Goal: Navigation & Orientation: Understand site structure

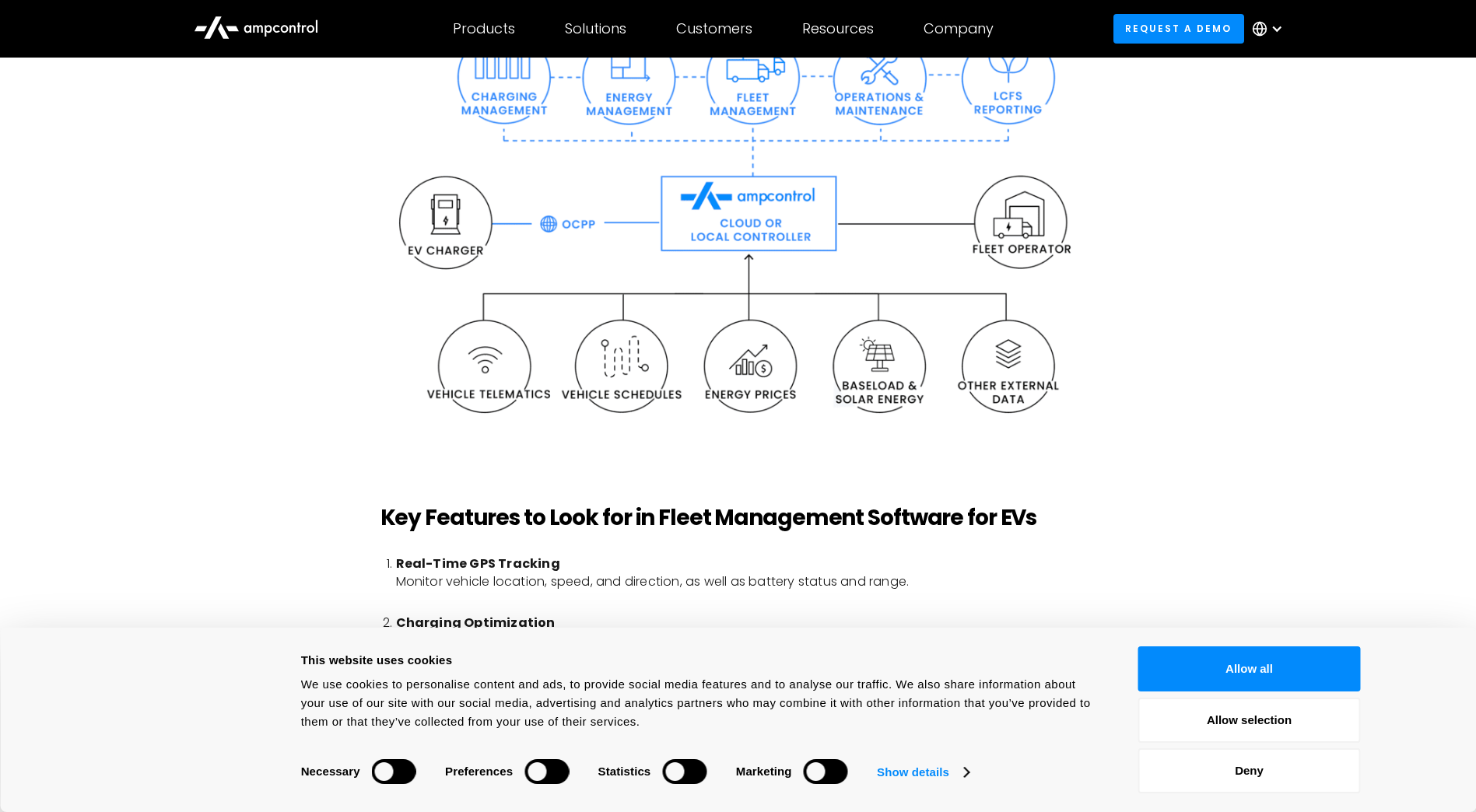
scroll to position [3655, 0]
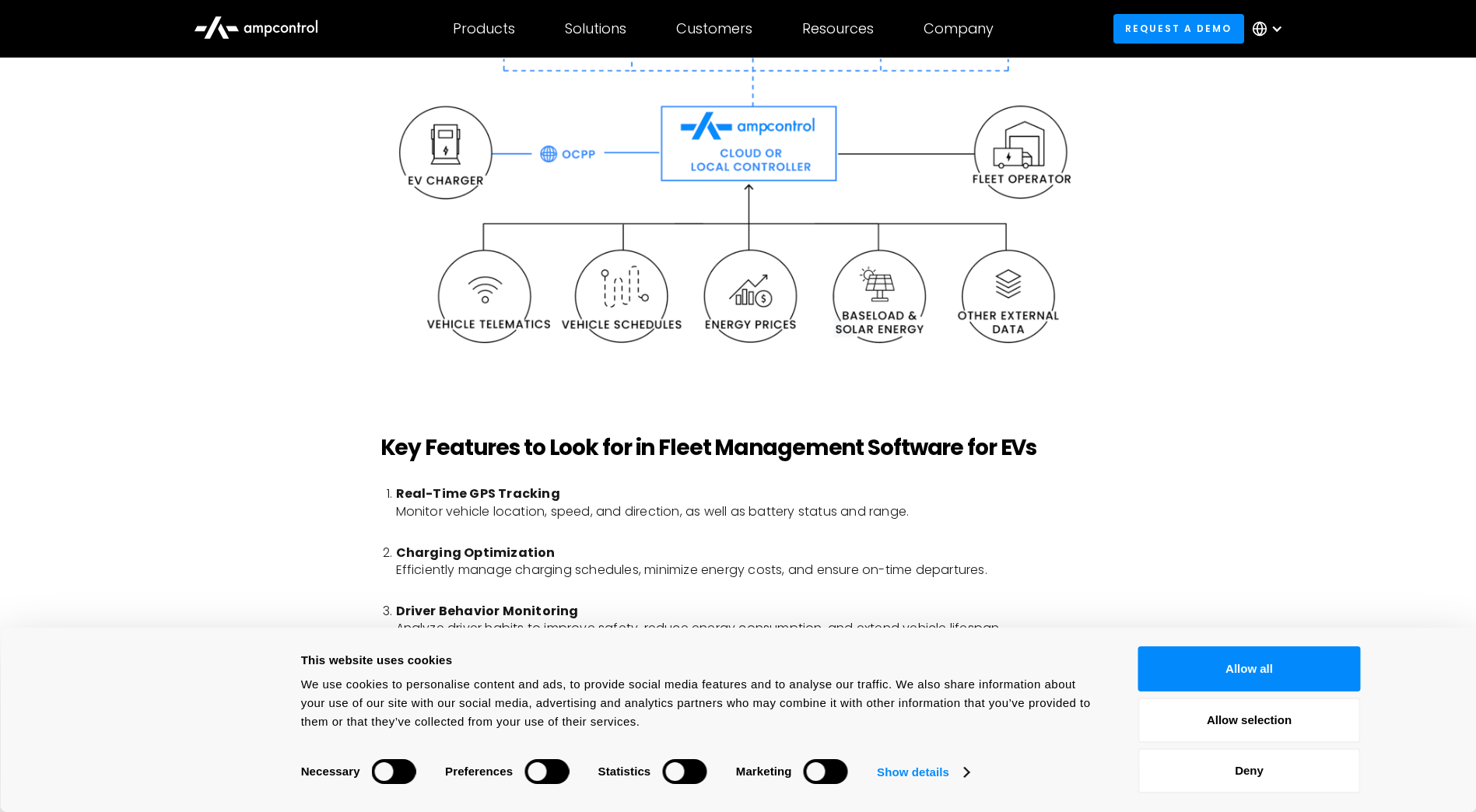
click at [288, 22] on icon at bounding box center [256, 27] width 125 height 37
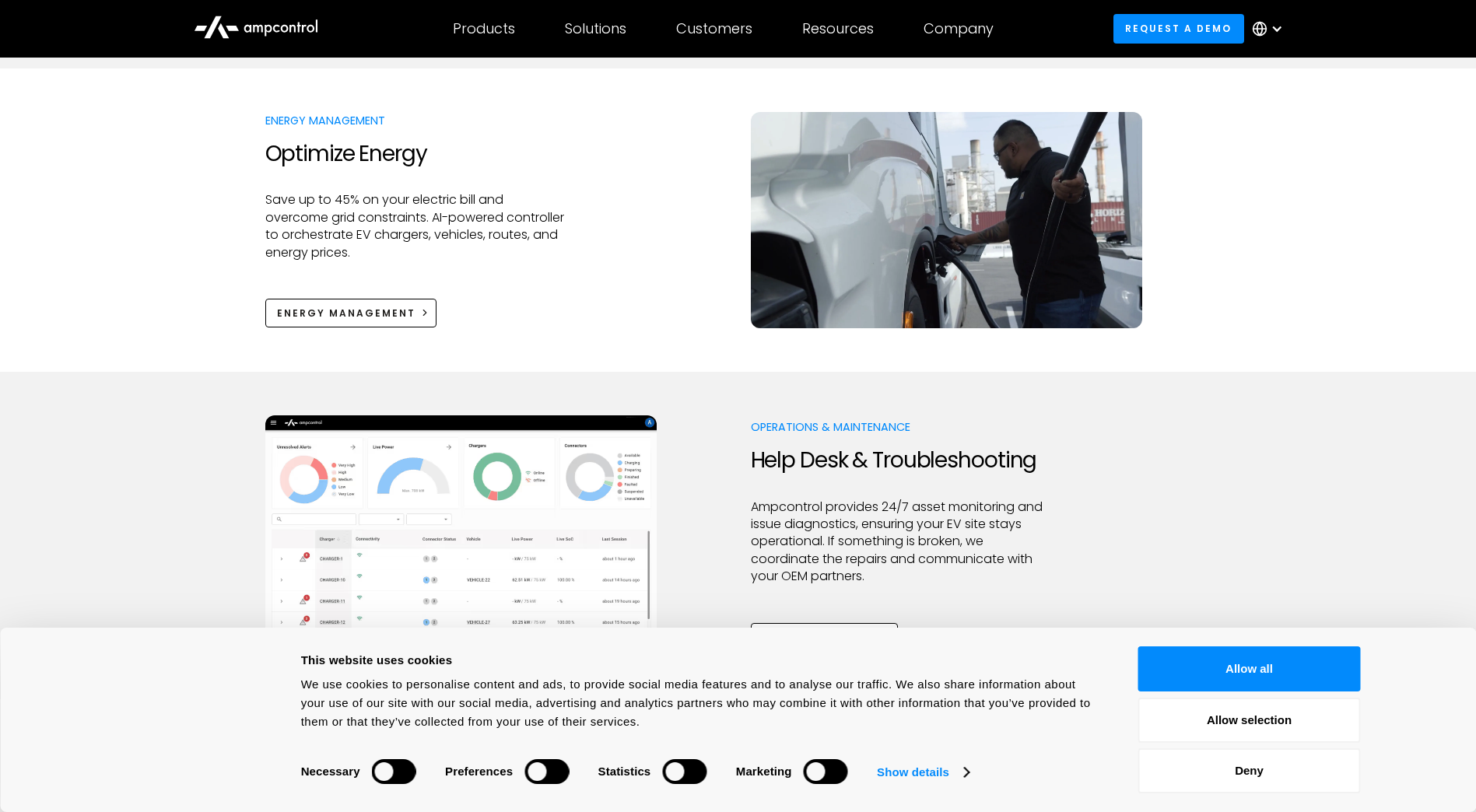
scroll to position [233, 0]
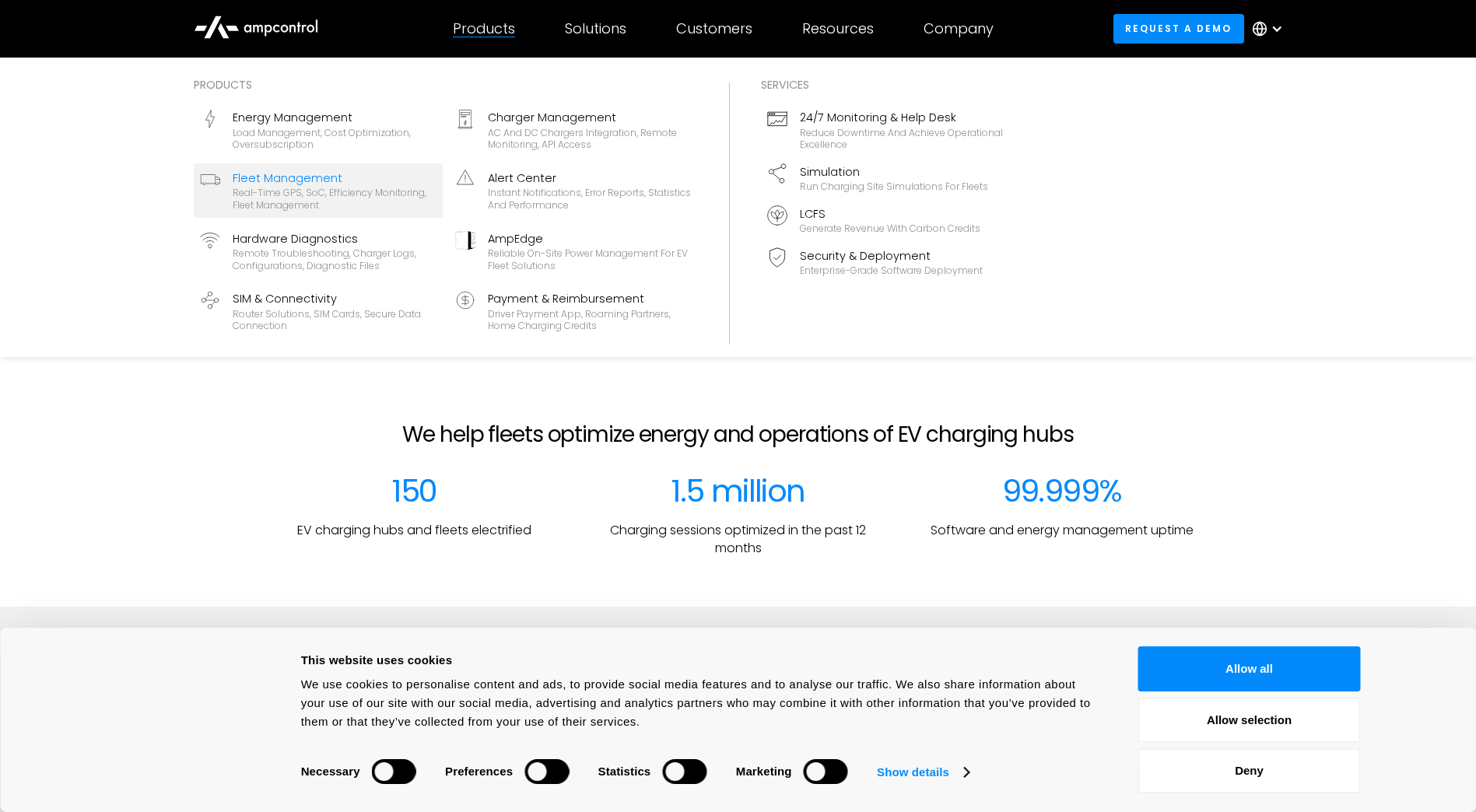
click at [320, 190] on div "Real-time GPS, SoC, efficiency monitoring, fleet management" at bounding box center [334, 199] width 204 height 24
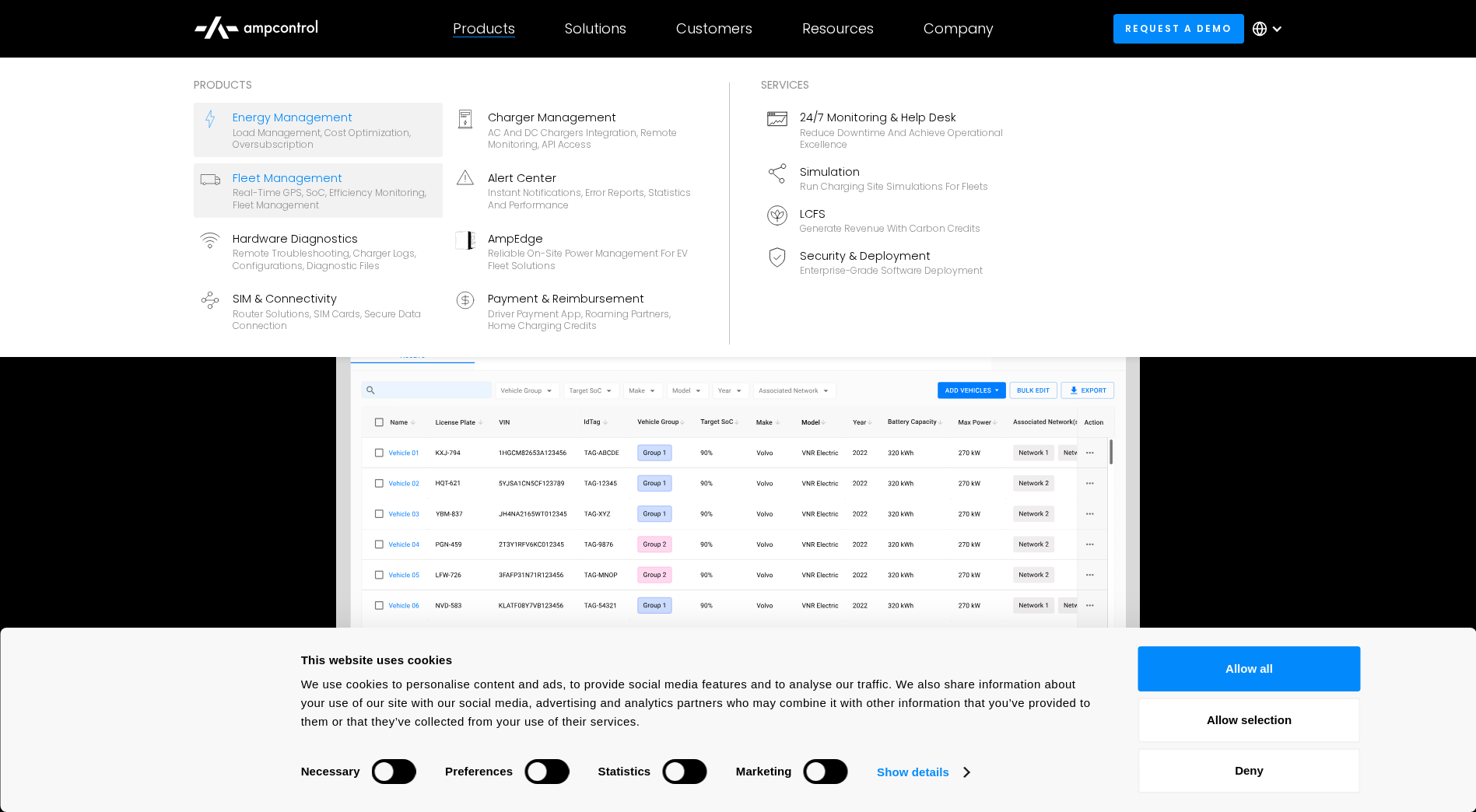
click at [314, 134] on div "Load management, cost optimization, oversubscription" at bounding box center [334, 138] width 204 height 24
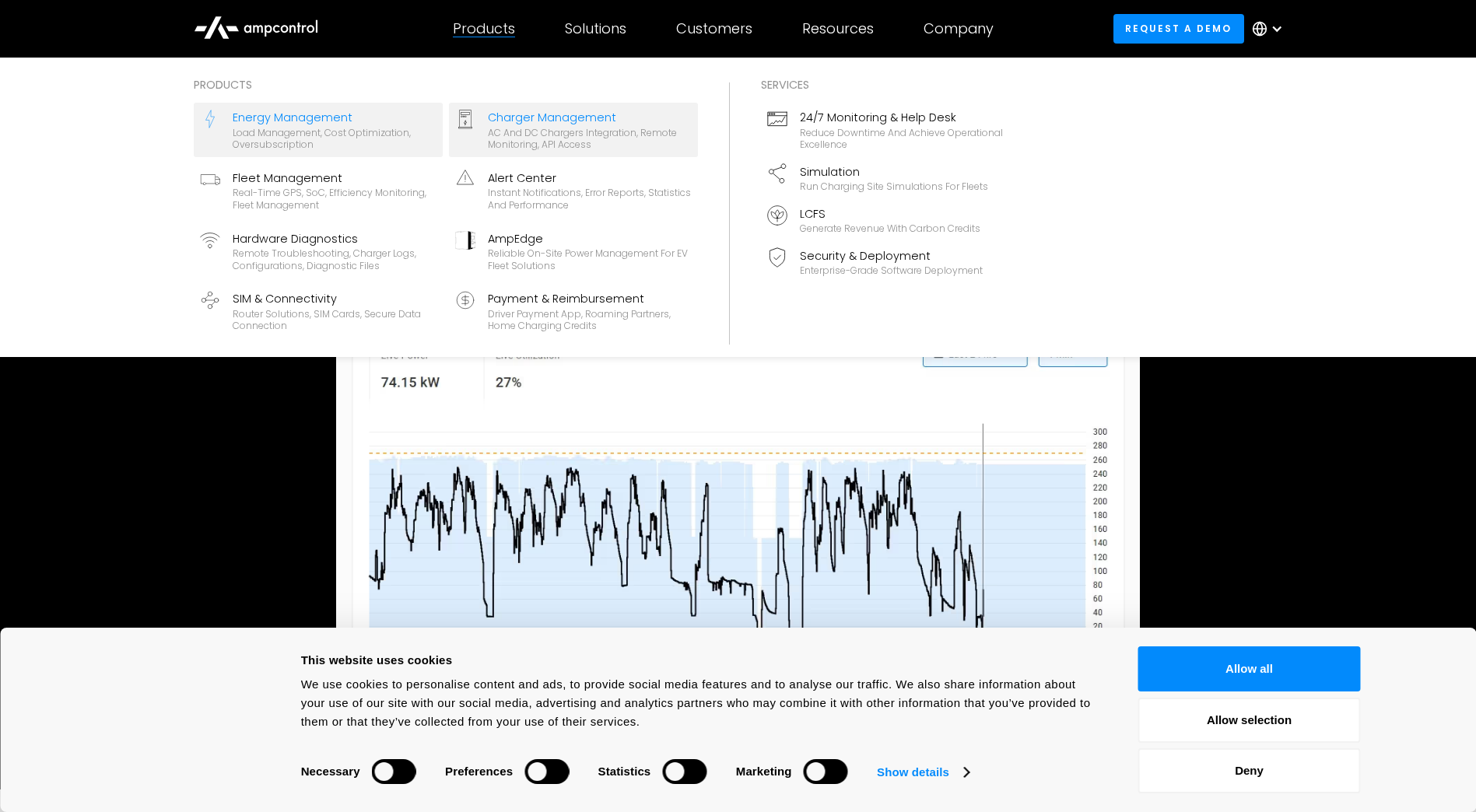
click at [547, 133] on div "AC and DC chargers integration, remote monitoring, API access" at bounding box center [590, 138] width 204 height 24
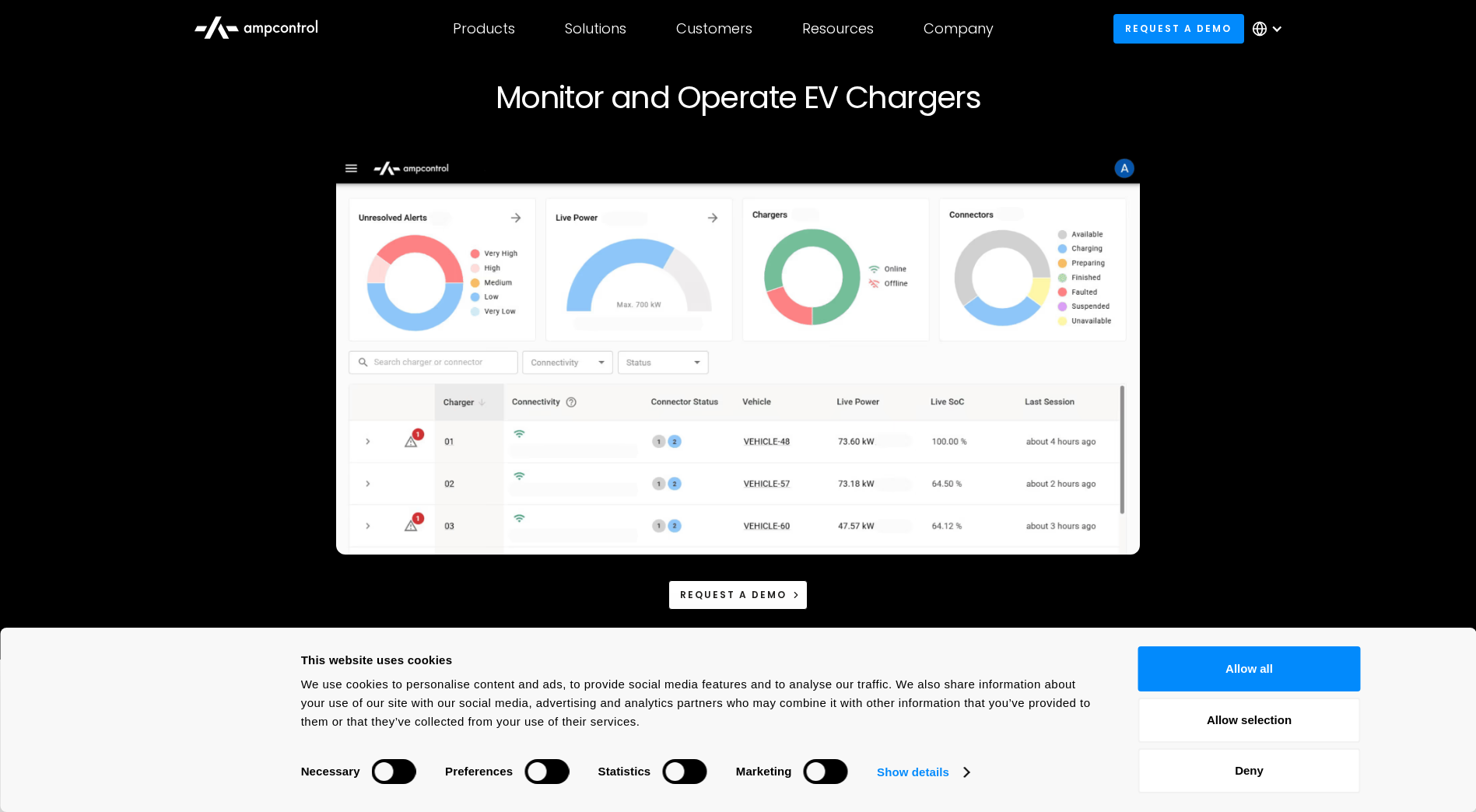
scroll to position [233, 0]
